Goal: Find specific page/section: Find specific page/section

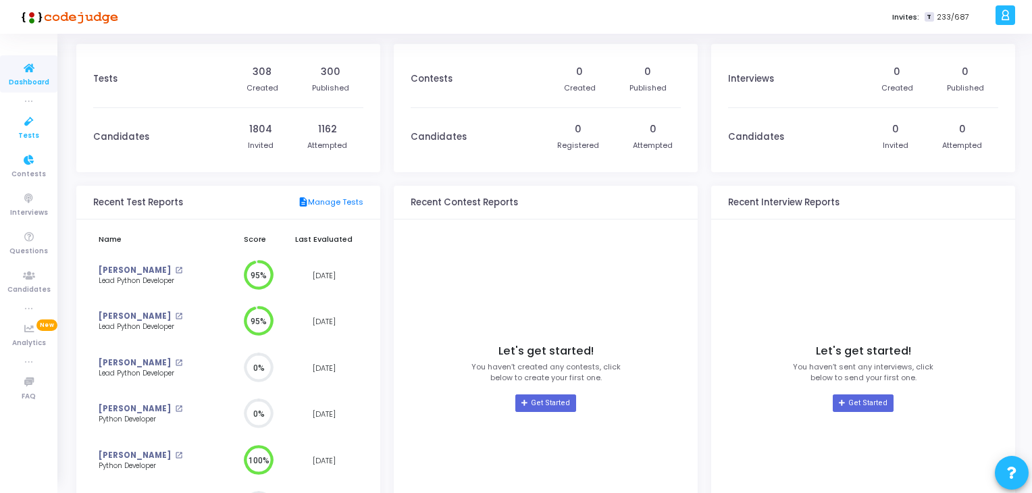
click at [24, 130] on span "Tests" at bounding box center [28, 135] width 21 height 11
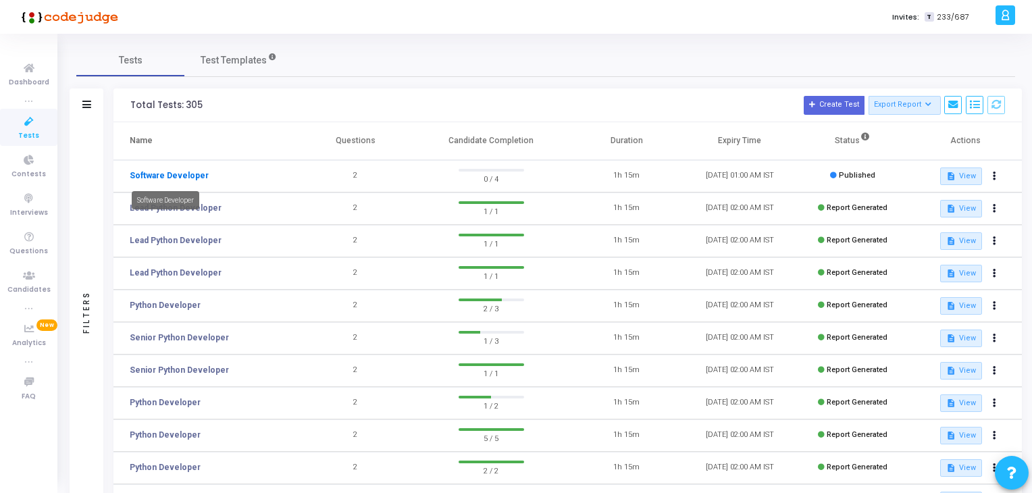
click at [195, 174] on link "Software Developer" at bounding box center [169, 176] width 79 height 12
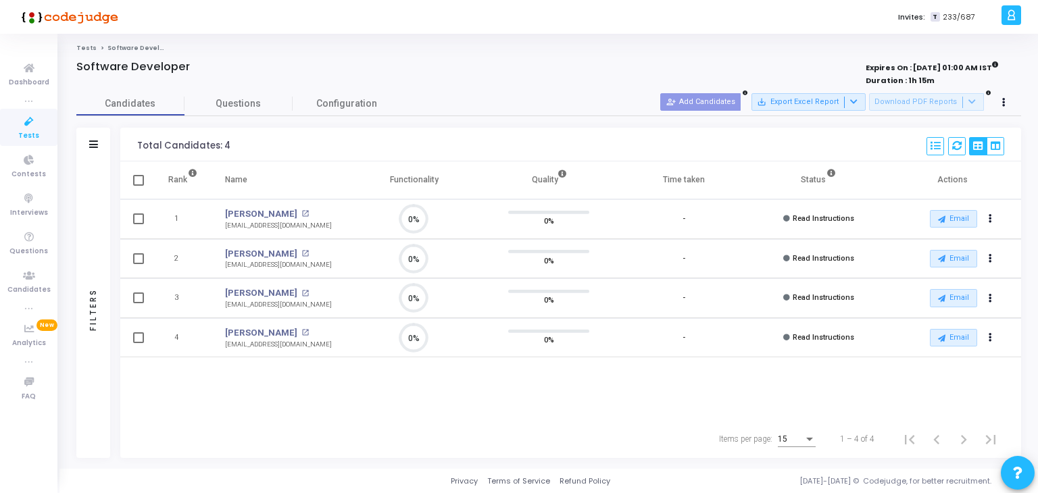
scroll to position [28, 34]
click at [41, 77] on span "Dashboard" at bounding box center [29, 82] width 41 height 11
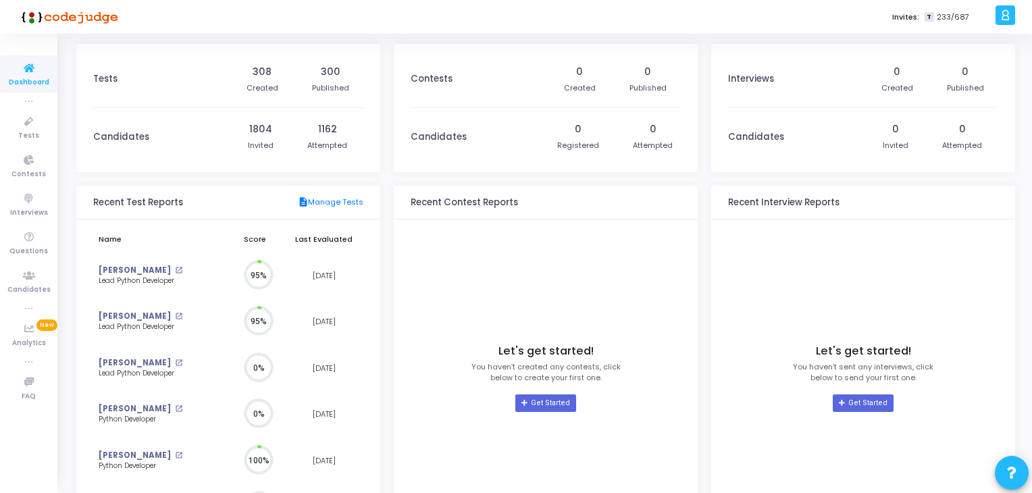
scroll to position [30, 14]
